Goal: Information Seeking & Learning: Check status

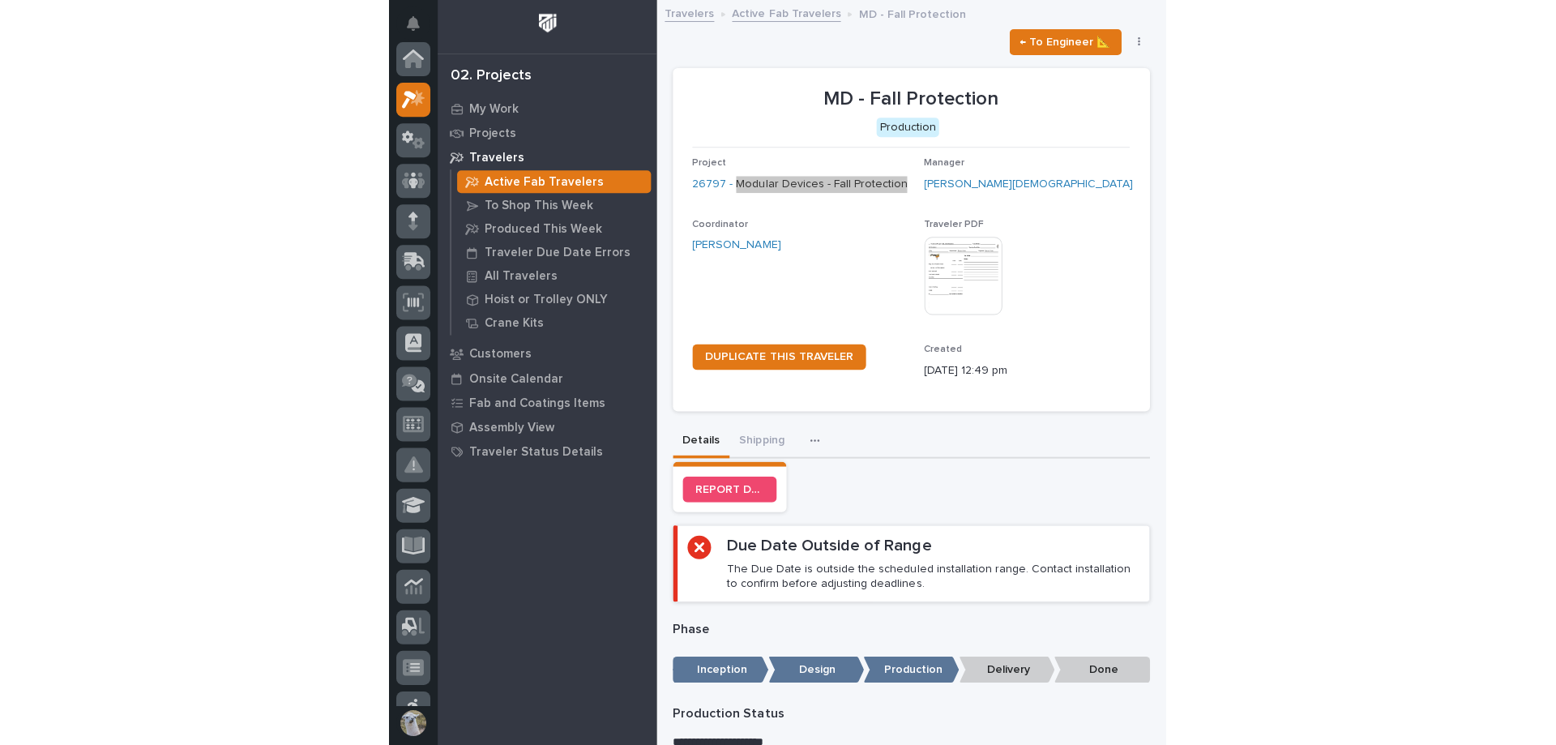
scroll to position [41, 0]
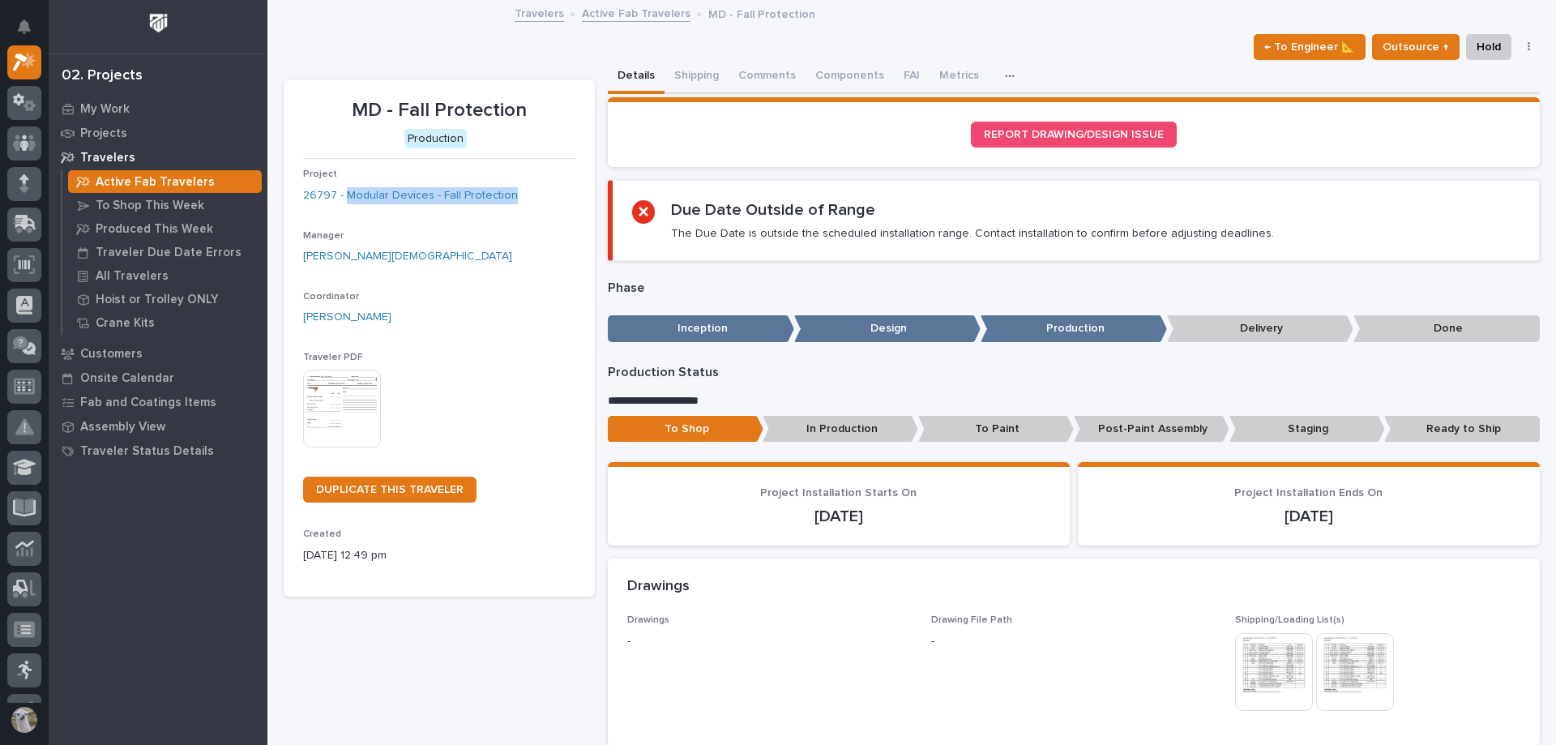
click at [630, 13] on link "Active Fab Travelers" at bounding box center [636, 12] width 109 height 19
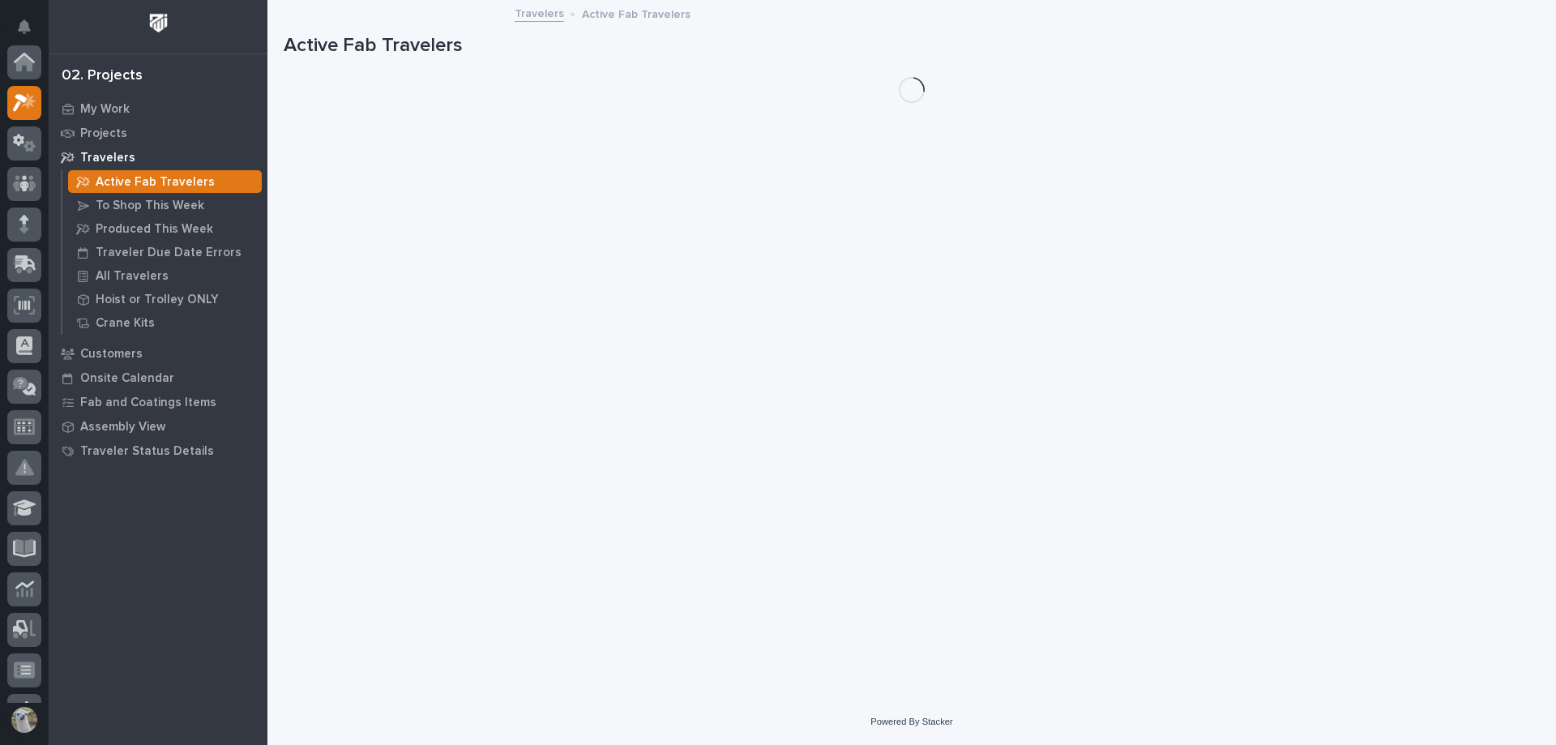
scroll to position [41, 0]
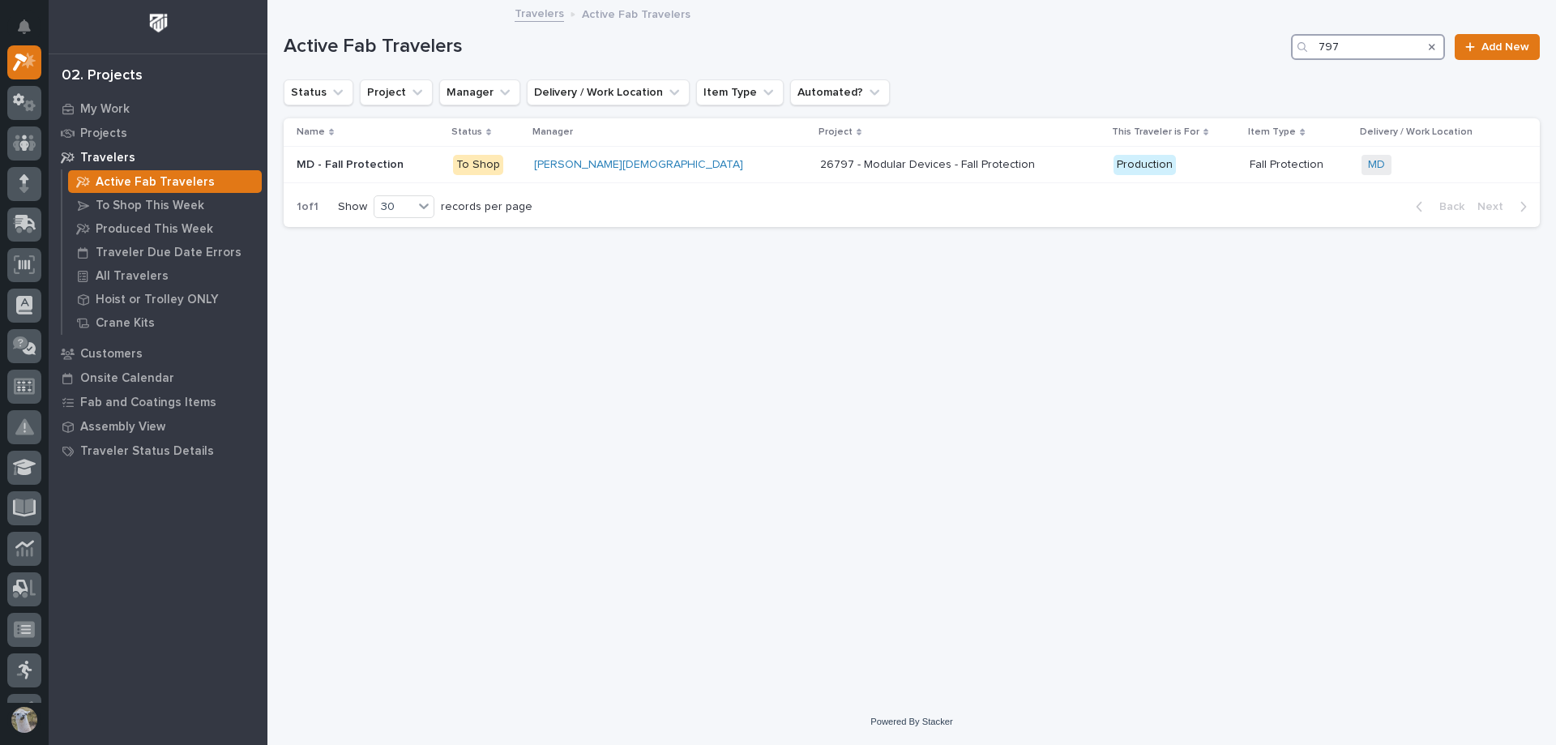
drag, startPoint x: 1393, startPoint y: 42, endPoint x: 1263, endPoint y: 50, distance: 130.7
click at [776, 50] on div "Active Fab Travelers 797 Add New" at bounding box center [912, 47] width 1256 height 26
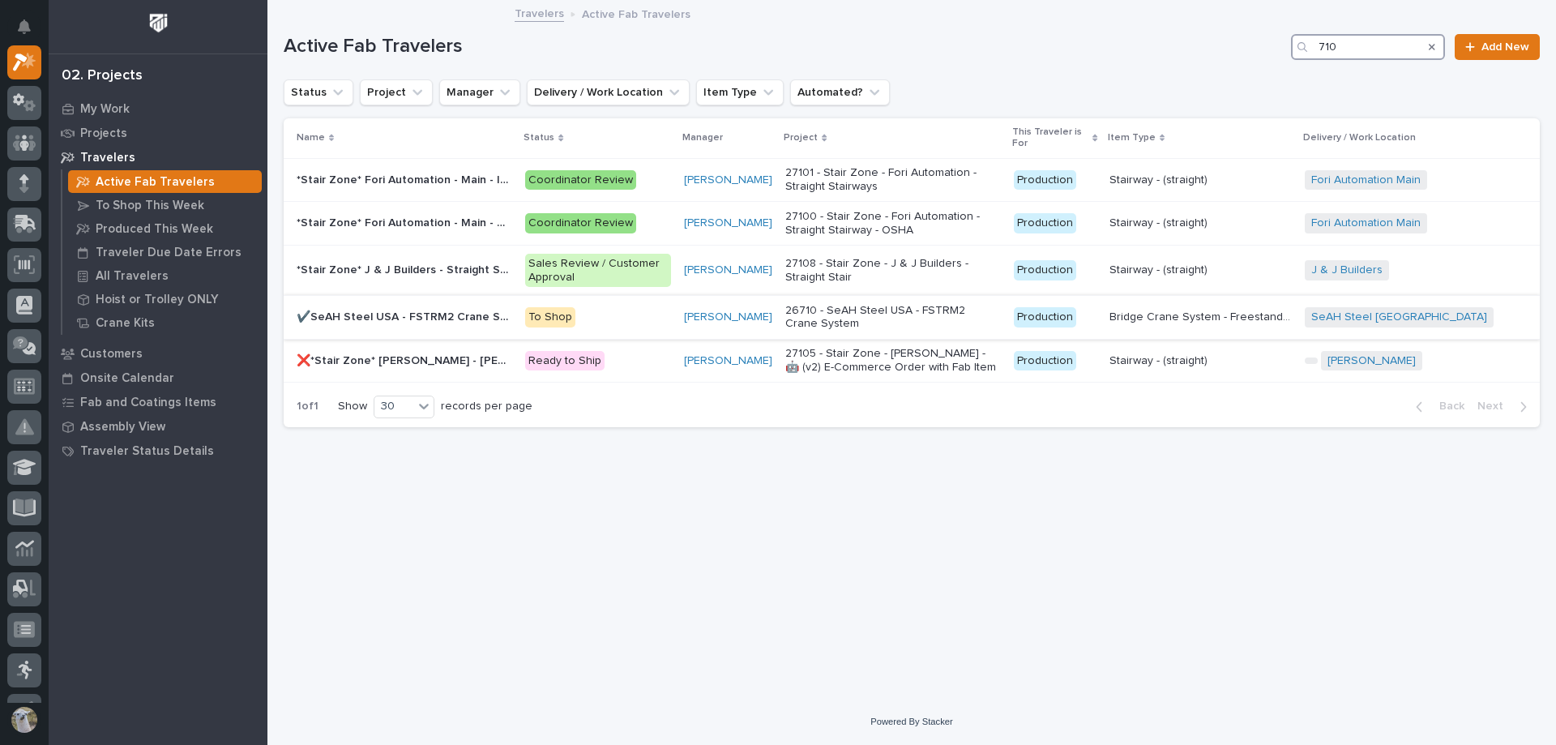
type input "710"
click at [391, 313] on p "✔️SeAH Steel USA - FSTRM2 Crane System" at bounding box center [406, 315] width 219 height 17
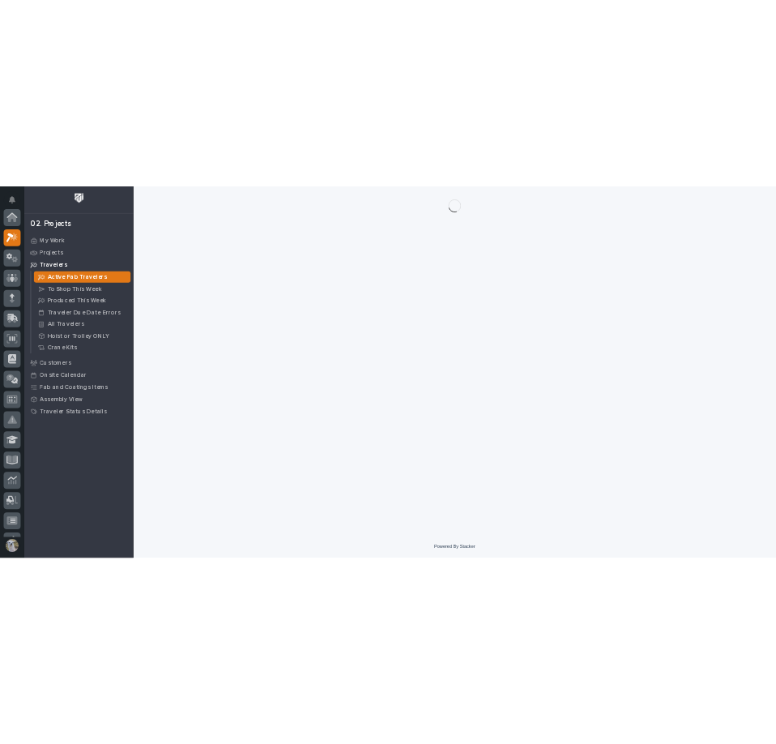
scroll to position [41, 0]
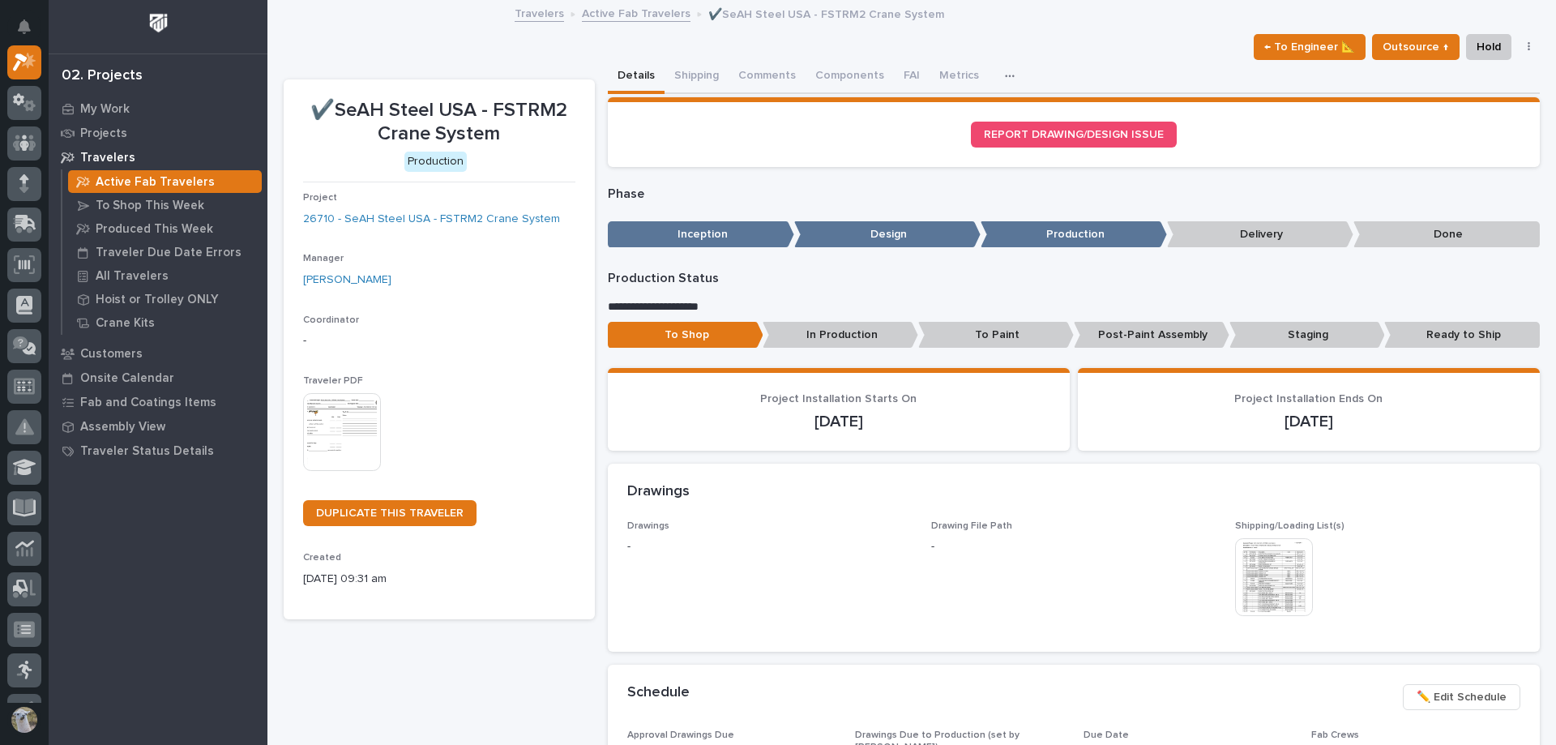
click at [776, 581] on img at bounding box center [1274, 577] width 78 height 78
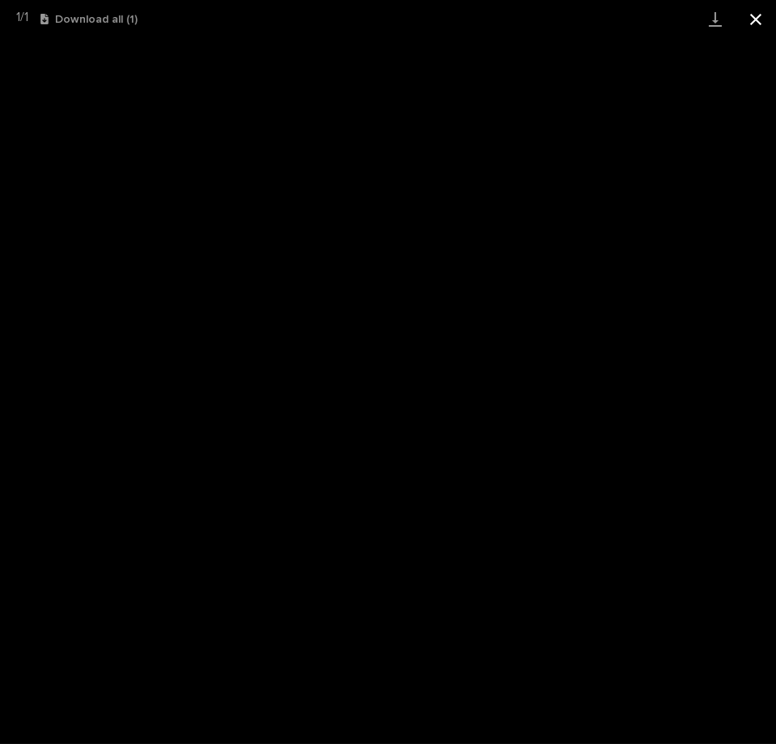
click at [759, 21] on button "Close gallery" at bounding box center [756, 19] width 41 height 38
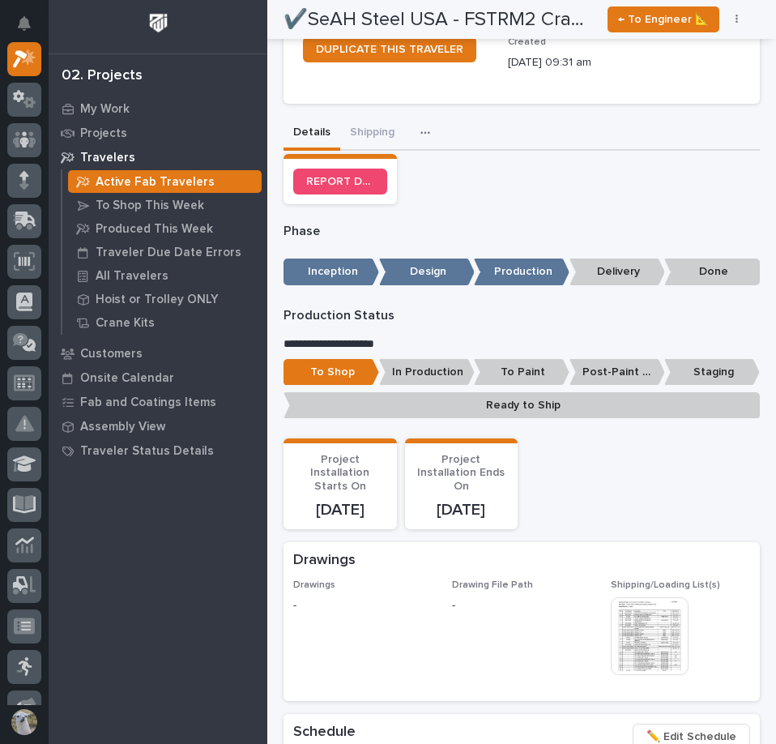
scroll to position [0, 0]
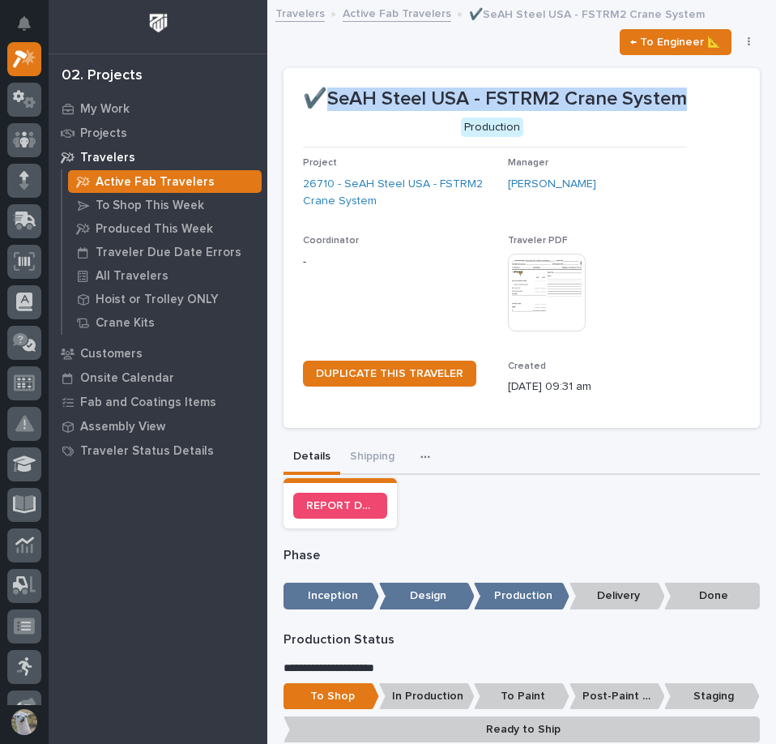
drag, startPoint x: 320, startPoint y: 96, endPoint x: 689, endPoint y: 95, distance: 368.8
click at [689, 95] on section "✔️SeAH Steel USA - FSTRM2 Crane System Production Project 26710 - SeAH Steel [G…" at bounding box center [522, 248] width 477 height 360
copy p "SeAH Steel USA - FSTRM2 Crane System"
click at [388, 450] on button "Shipping" at bounding box center [372, 458] width 64 height 34
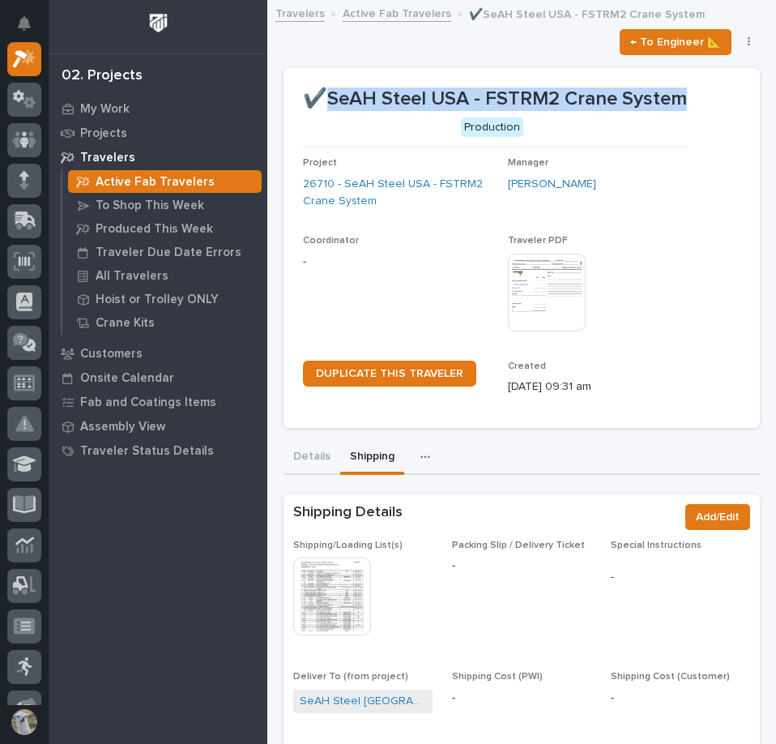
click at [338, 610] on img at bounding box center [332, 597] width 78 height 78
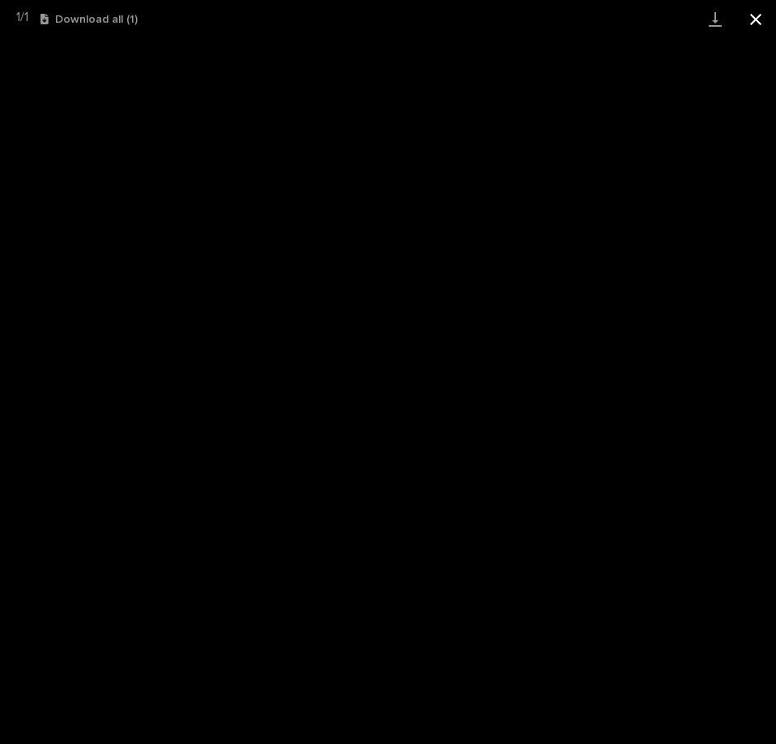
click at [762, 19] on button "Close gallery" at bounding box center [756, 19] width 41 height 38
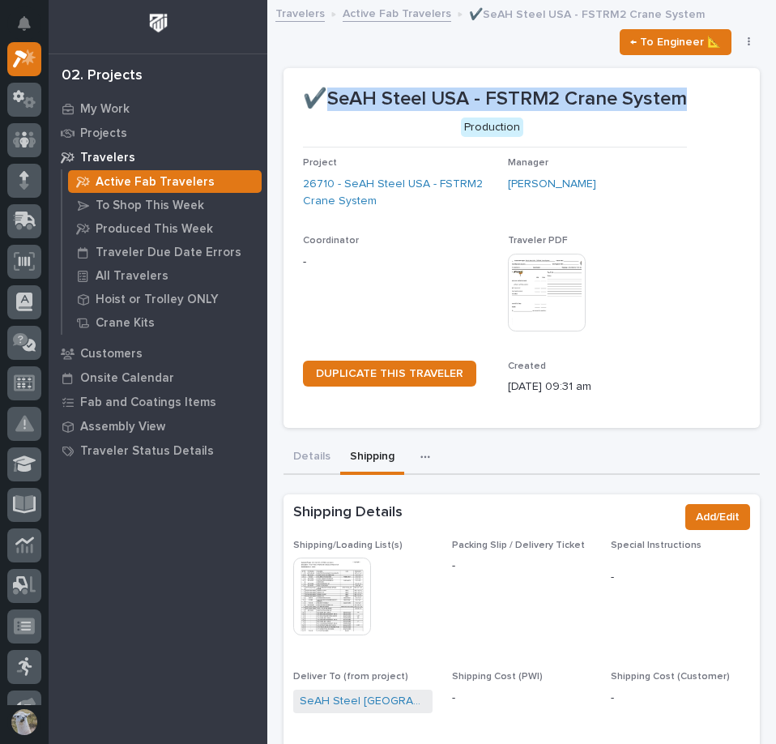
click at [419, 14] on link "Active Fab Travelers" at bounding box center [397, 12] width 109 height 19
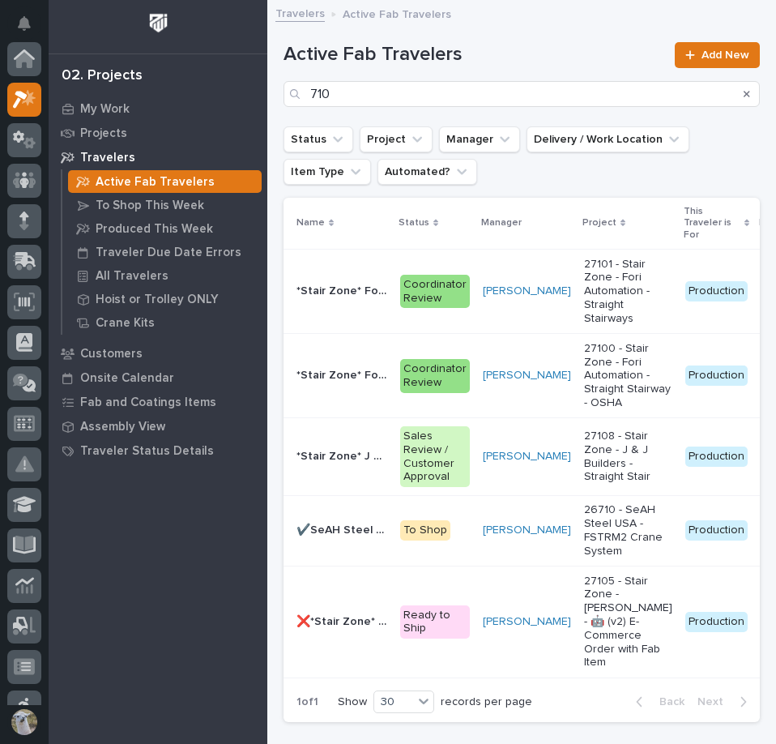
scroll to position [41, 0]
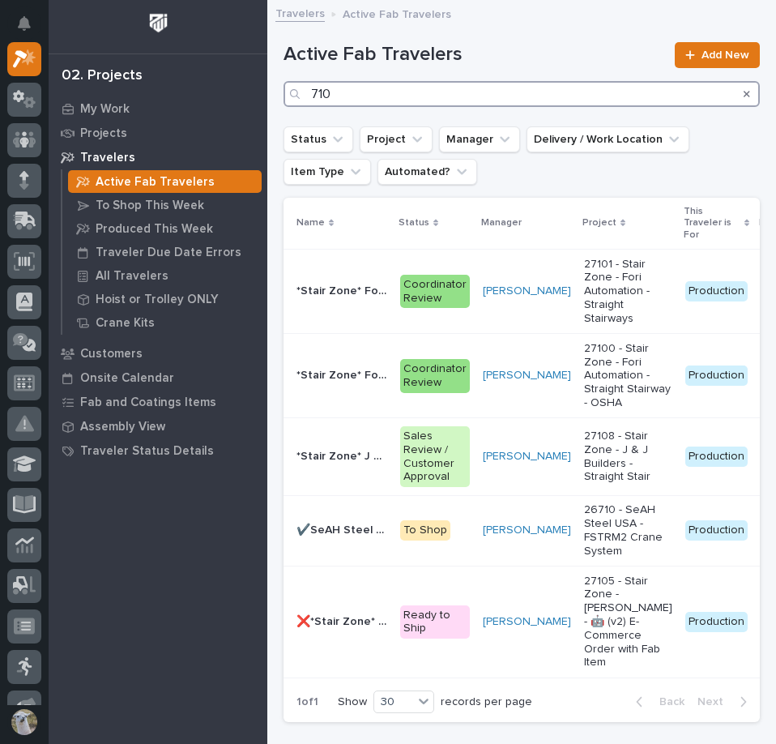
drag, startPoint x: 568, startPoint y: 99, endPoint x: 317, endPoint y: 101, distance: 251.3
click at [317, 101] on input "710" at bounding box center [522, 94] width 477 height 26
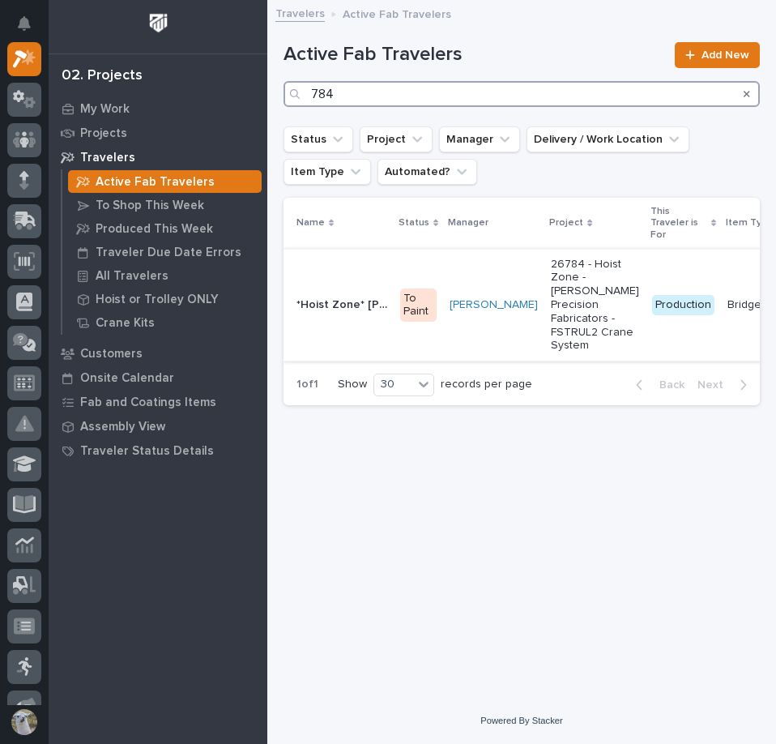
type input "784"
click at [318, 298] on p "*Hoist Zone* [PERSON_NAME] Precision Fabricators - FSTRUL2" at bounding box center [344, 303] width 94 height 17
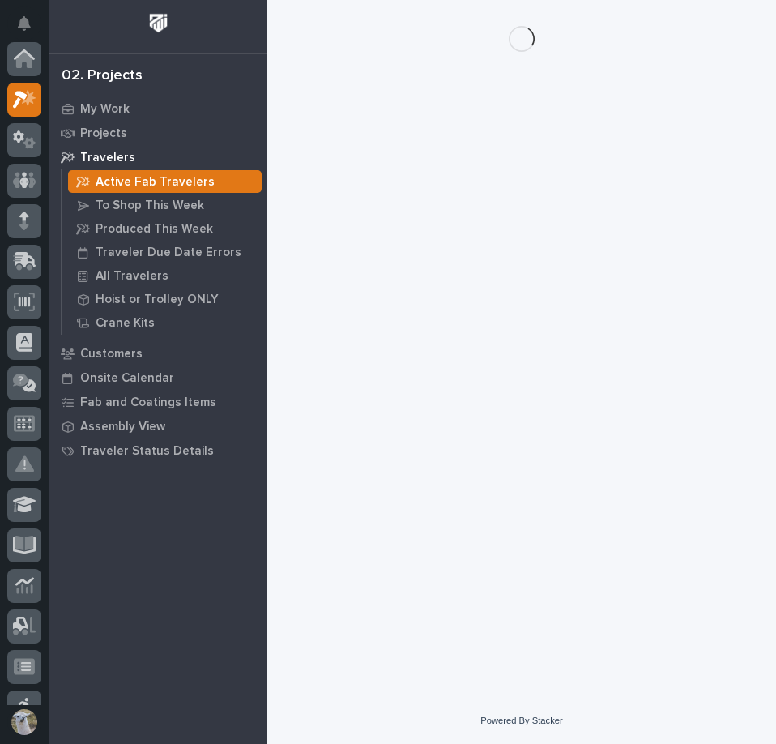
scroll to position [41, 0]
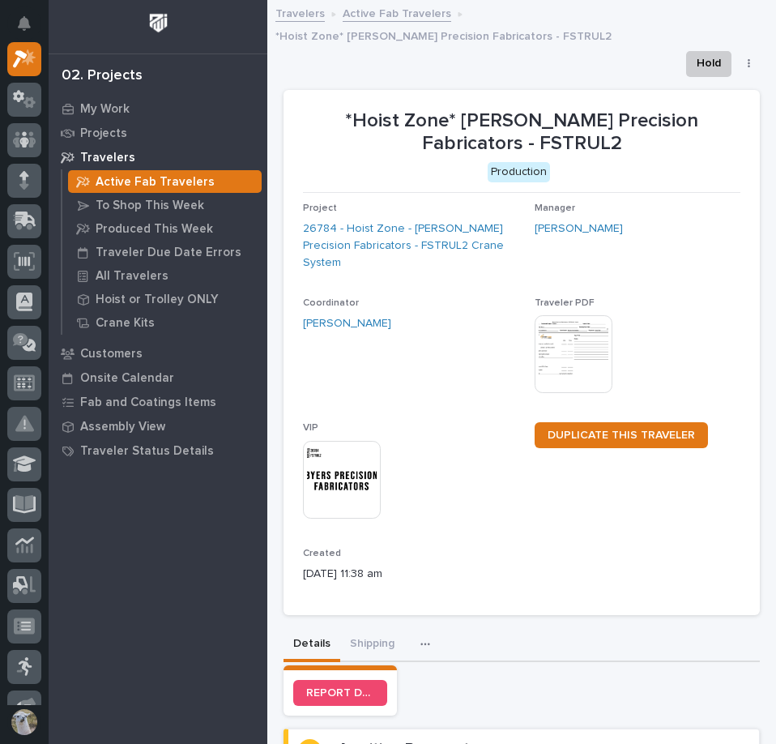
click at [356, 628] on button "Shipping" at bounding box center [372, 645] width 64 height 34
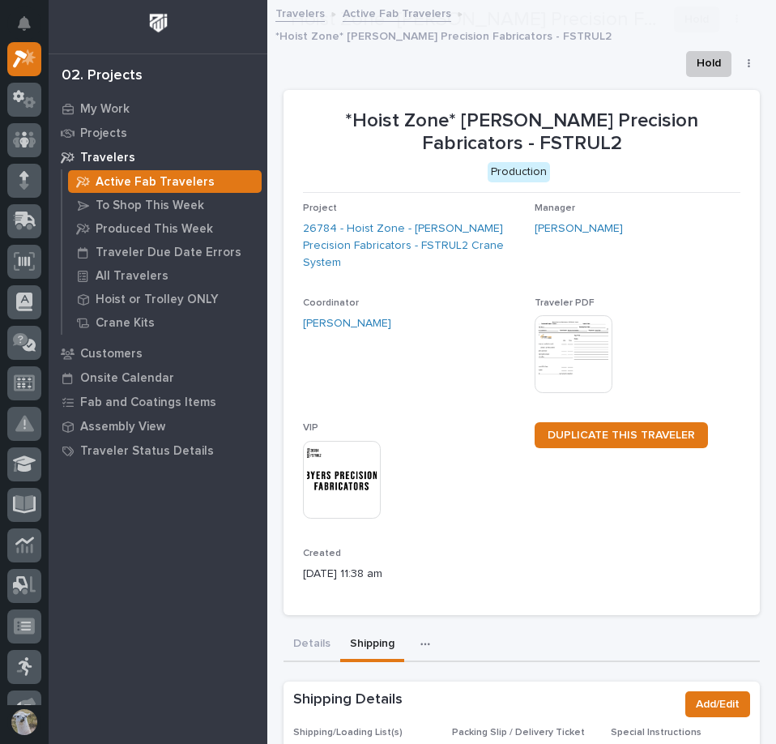
scroll to position [405, 0]
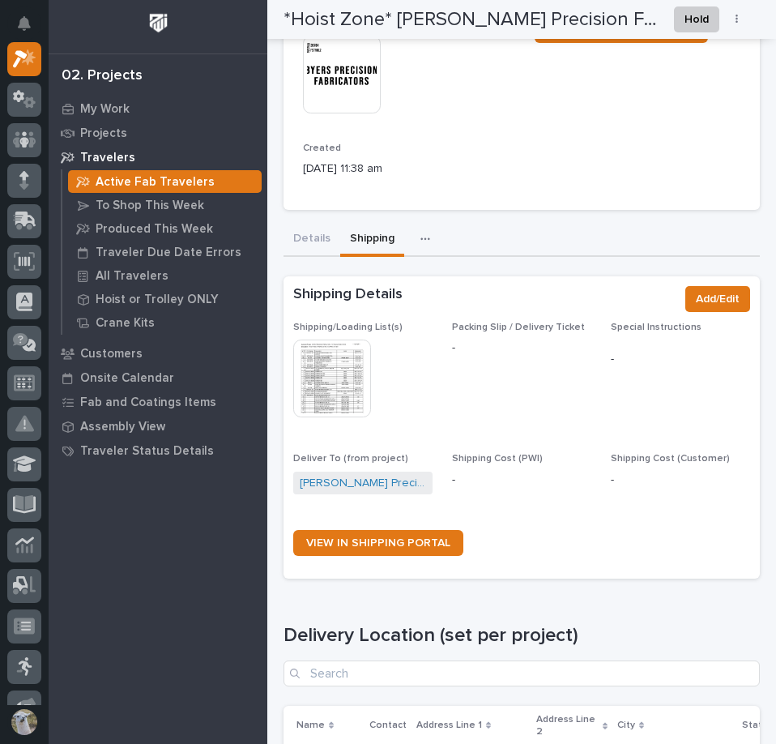
click at [304, 349] on img at bounding box center [332, 379] width 78 height 78
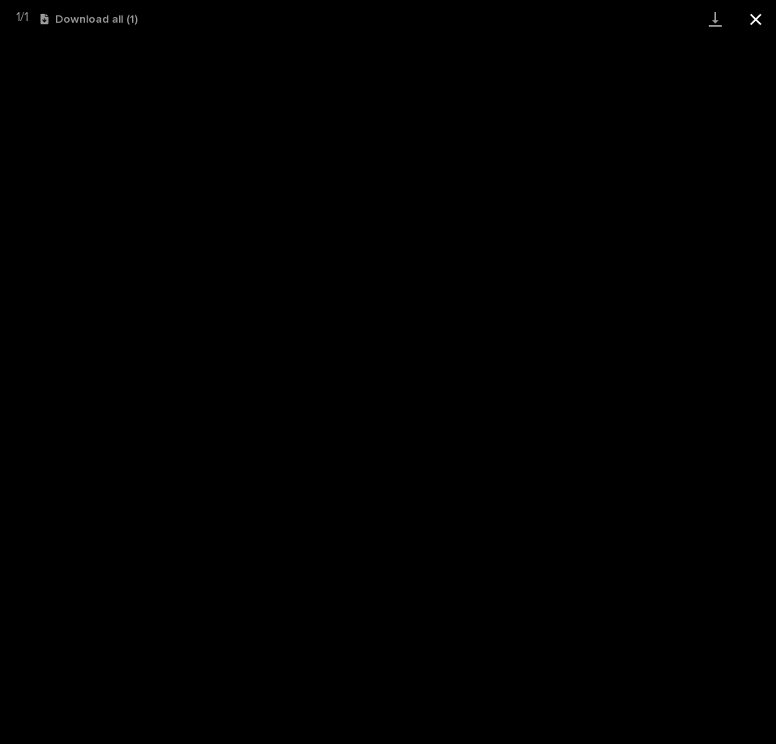
click at [758, 29] on button "Close gallery" at bounding box center [756, 19] width 41 height 38
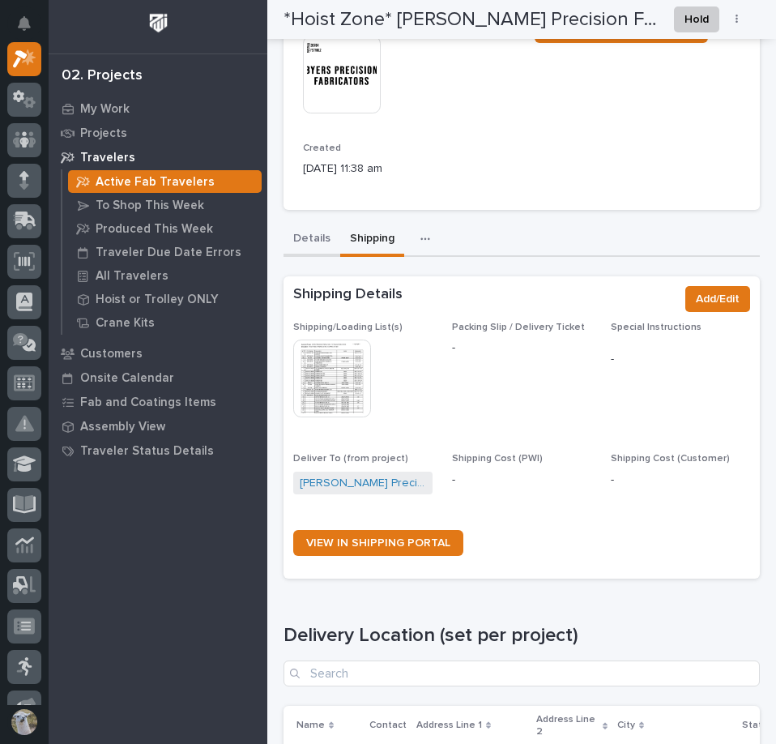
click at [316, 223] on div "Details Shipping Comments Components FAI Metrics Drawing Errors Schedule Can't …" at bounding box center [522, 528] width 477 height 610
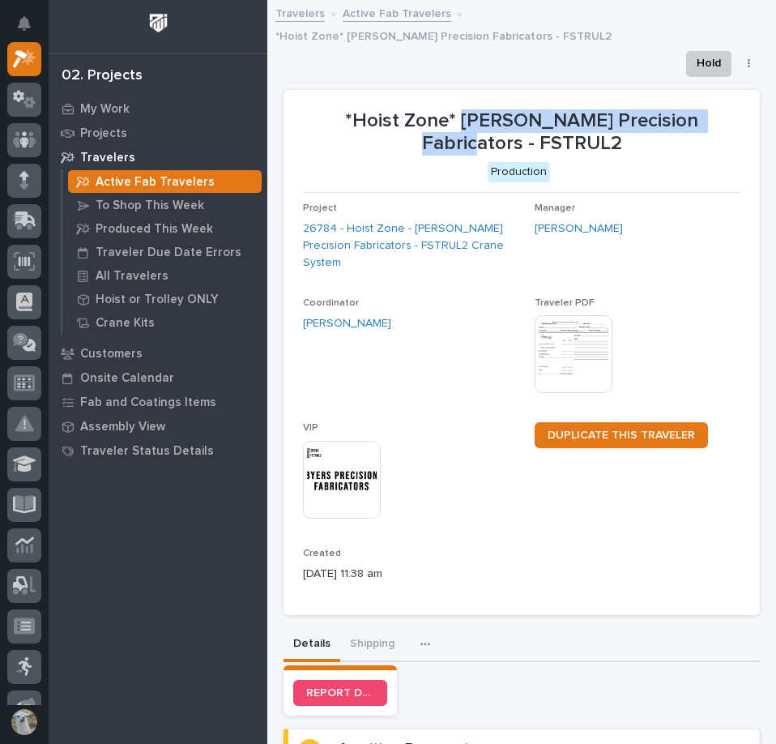
drag, startPoint x: 451, startPoint y: 92, endPoint x: 699, endPoint y: 109, distance: 249.4
click at [699, 109] on p "*Hoist Zone* [PERSON_NAME] Precision Fabricators - FSTRUL2" at bounding box center [522, 132] width 438 height 47
copy p "[PERSON_NAME] Precision Fabricators -"
click at [373, 628] on button "Shipping" at bounding box center [372, 645] width 64 height 34
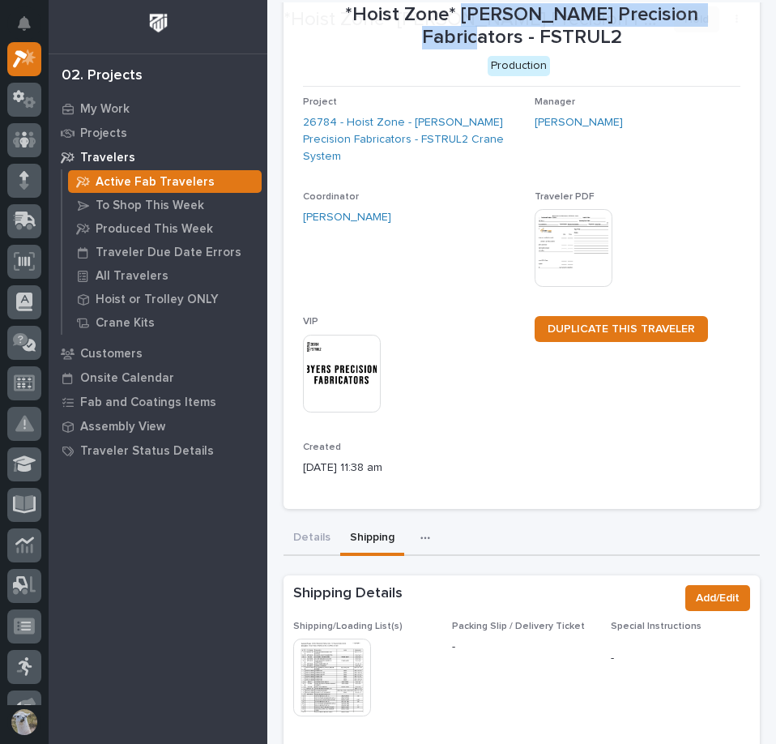
scroll to position [243, 0]
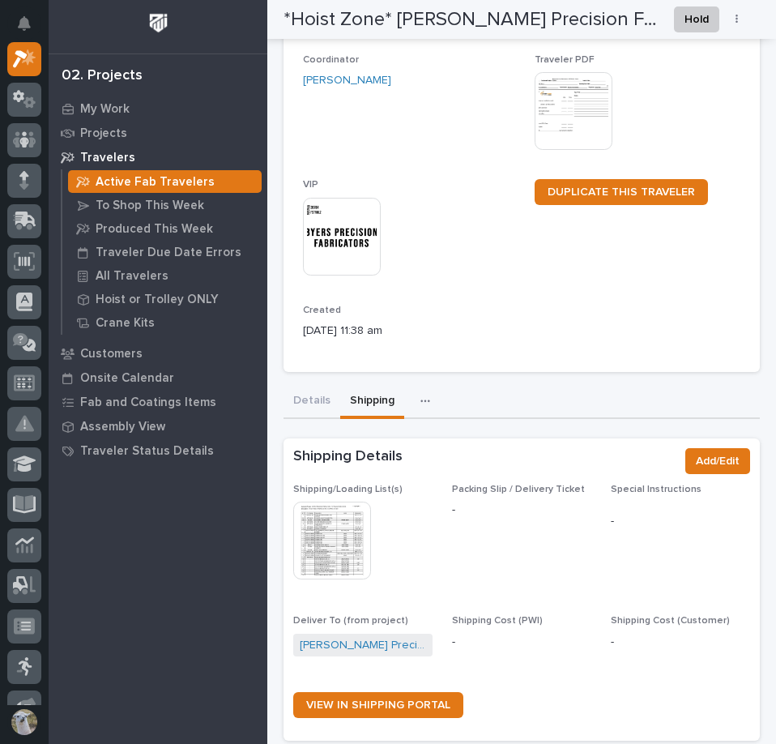
click at [319, 502] on img at bounding box center [332, 541] width 78 height 78
